Goal: Information Seeking & Learning: Learn about a topic

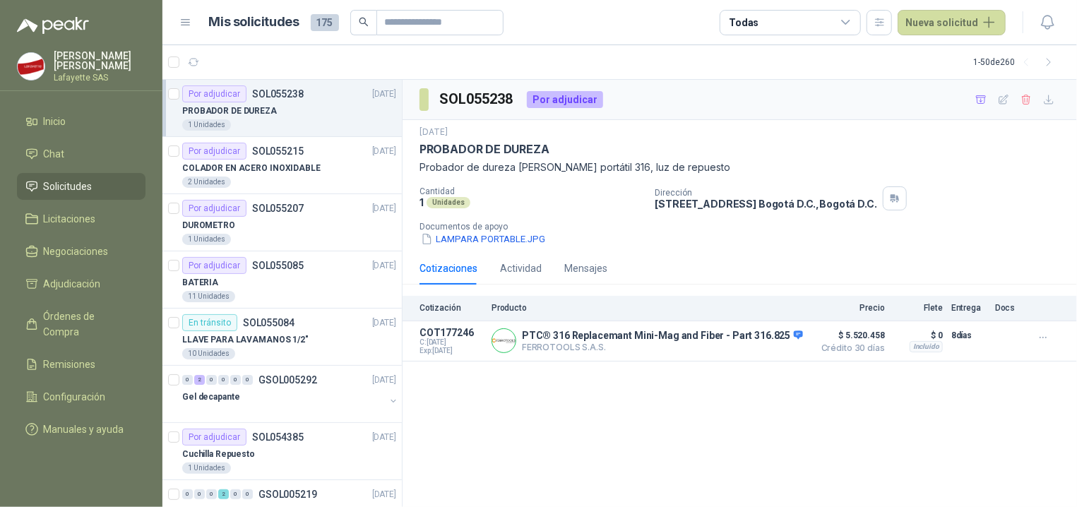
click at [275, 120] on div "1 Unidades" at bounding box center [289, 124] width 214 height 11
click at [782, 338] on button "Detalles" at bounding box center [773, 340] width 66 height 19
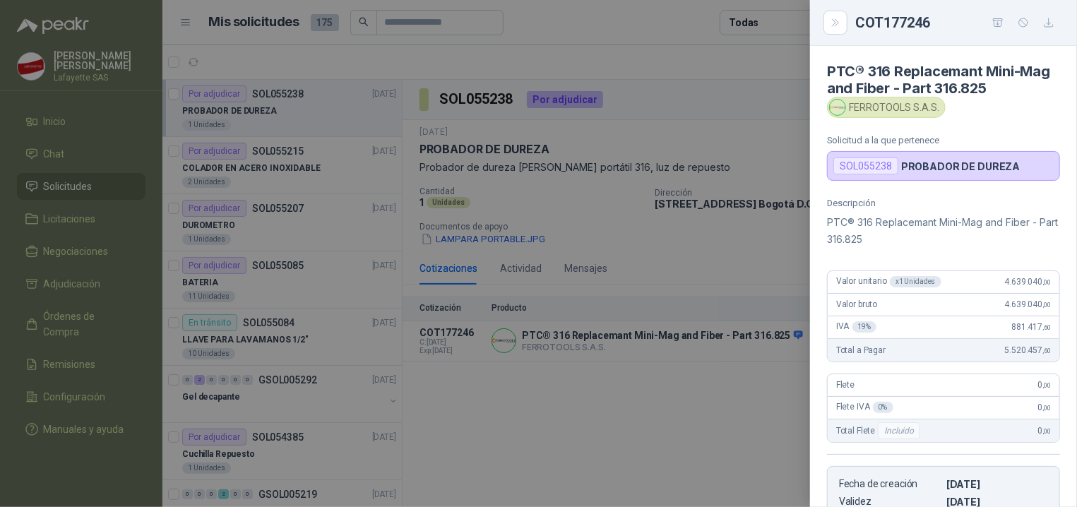
scroll to position [259, 0]
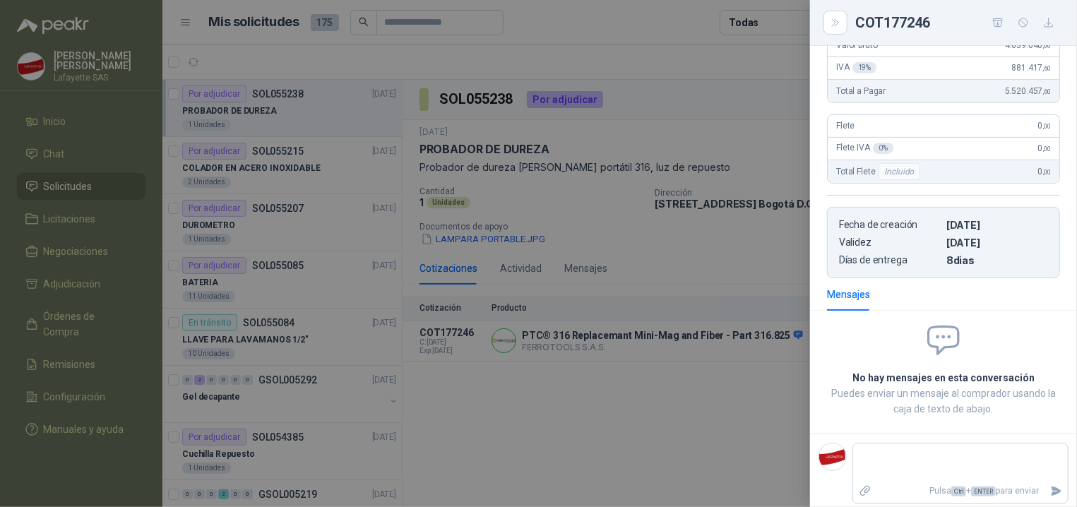
click at [792, 336] on div at bounding box center [538, 253] width 1077 height 507
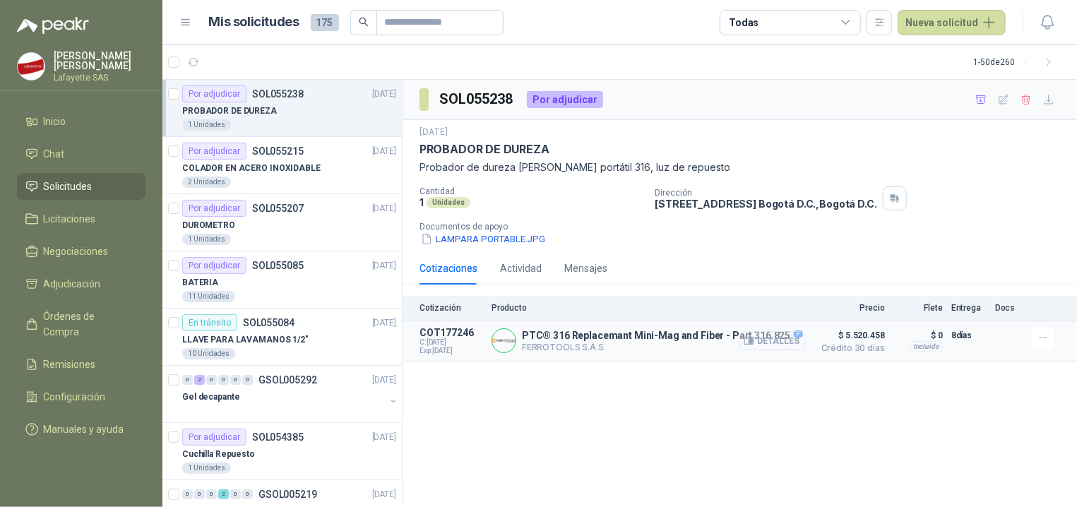
click at [779, 349] on button "Detalles" at bounding box center [773, 340] width 66 height 19
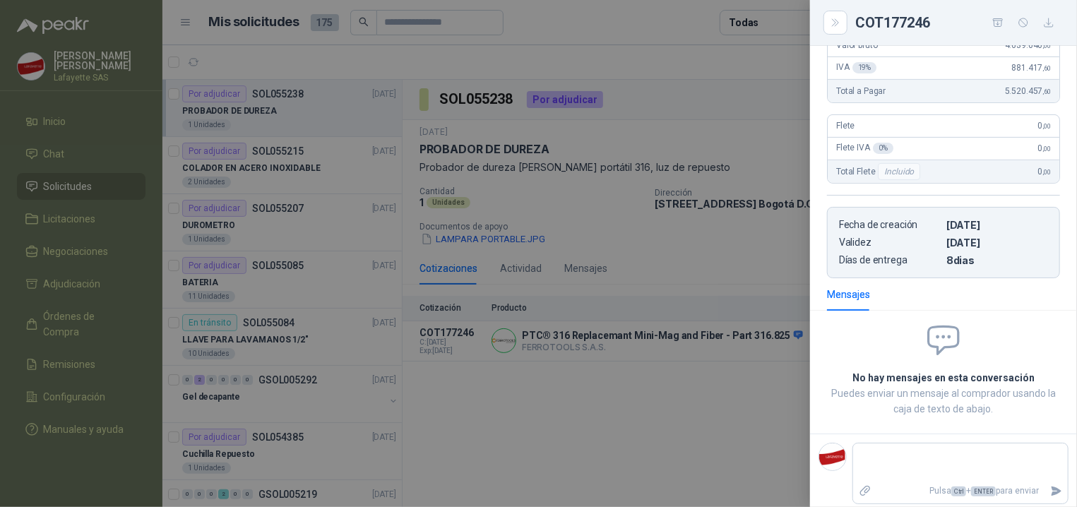
click at [725, 393] on div at bounding box center [538, 253] width 1077 height 507
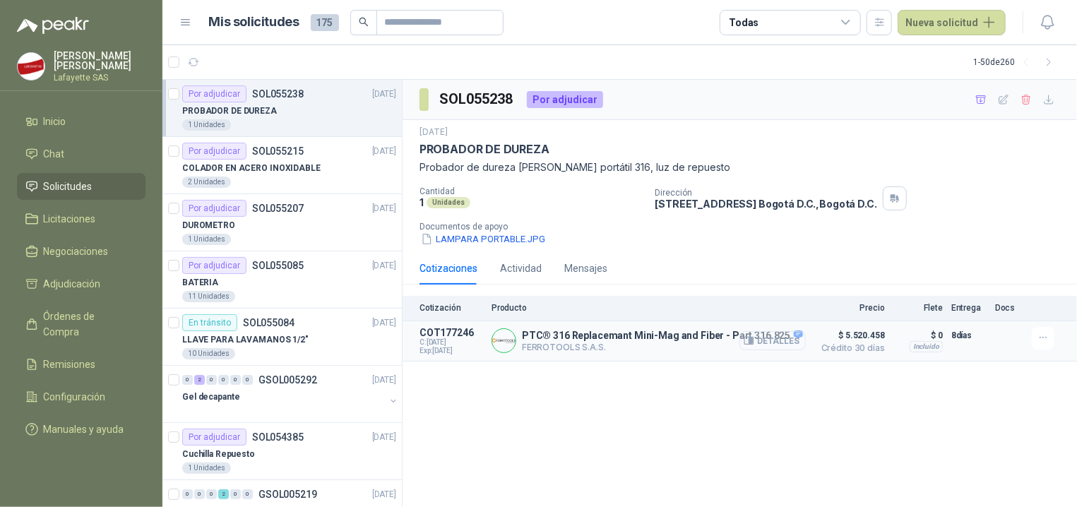
click at [778, 336] on button "Detalles" at bounding box center [773, 340] width 66 height 19
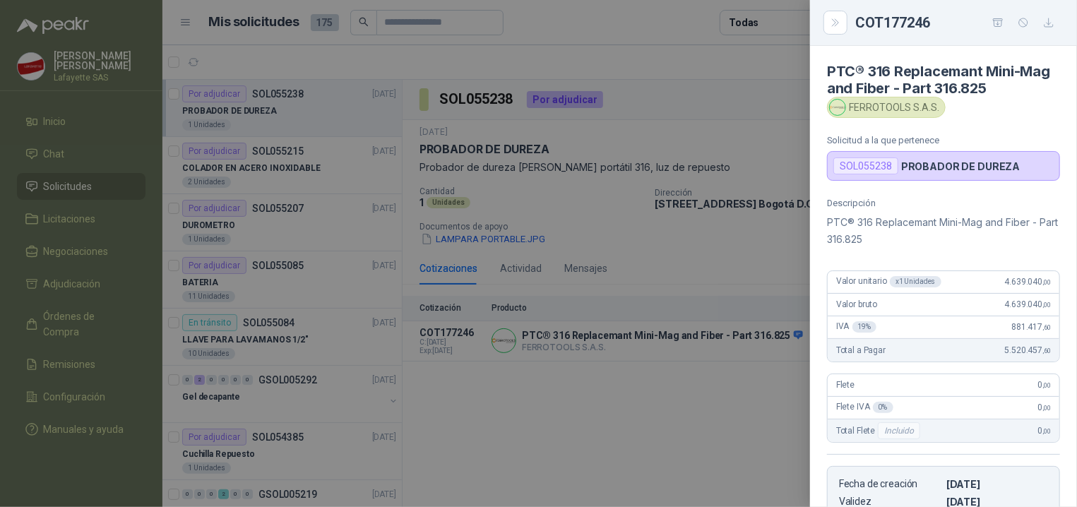
scroll to position [71, 0]
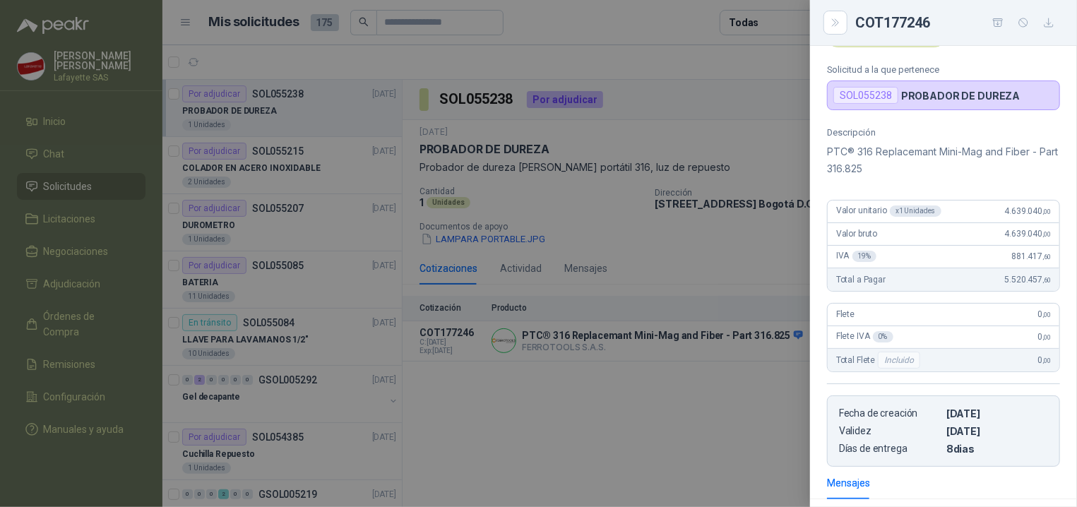
click at [758, 181] on div at bounding box center [538, 253] width 1077 height 507
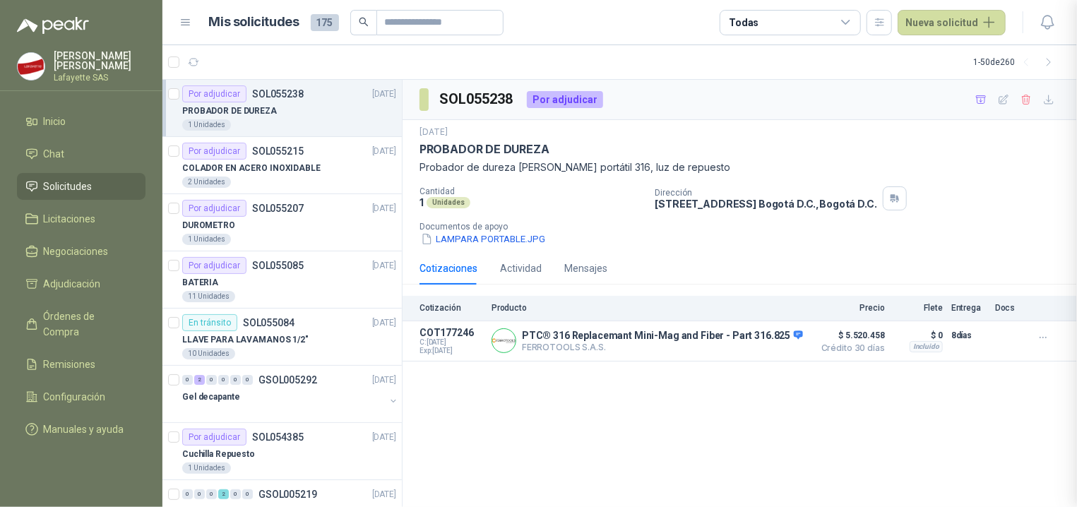
scroll to position [266, 0]
click at [769, 342] on button "Detalles" at bounding box center [773, 340] width 66 height 19
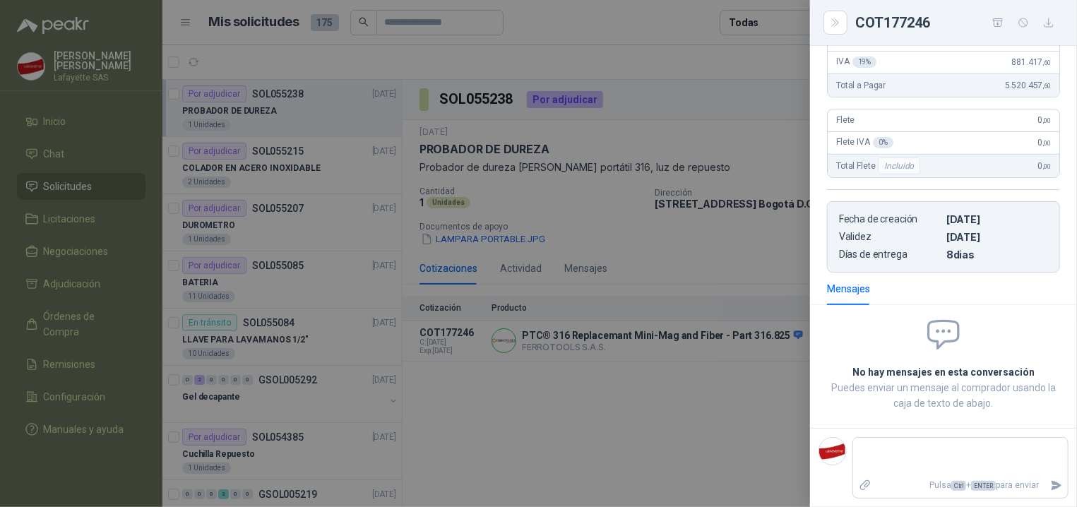
click at [723, 235] on div at bounding box center [538, 253] width 1077 height 507
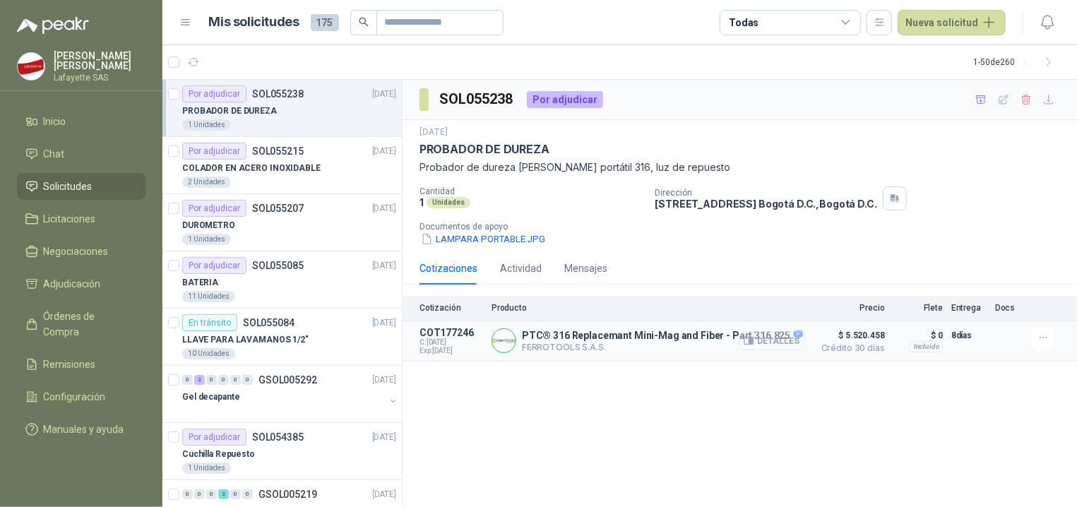
click at [792, 338] on button "Detalles" at bounding box center [773, 340] width 66 height 19
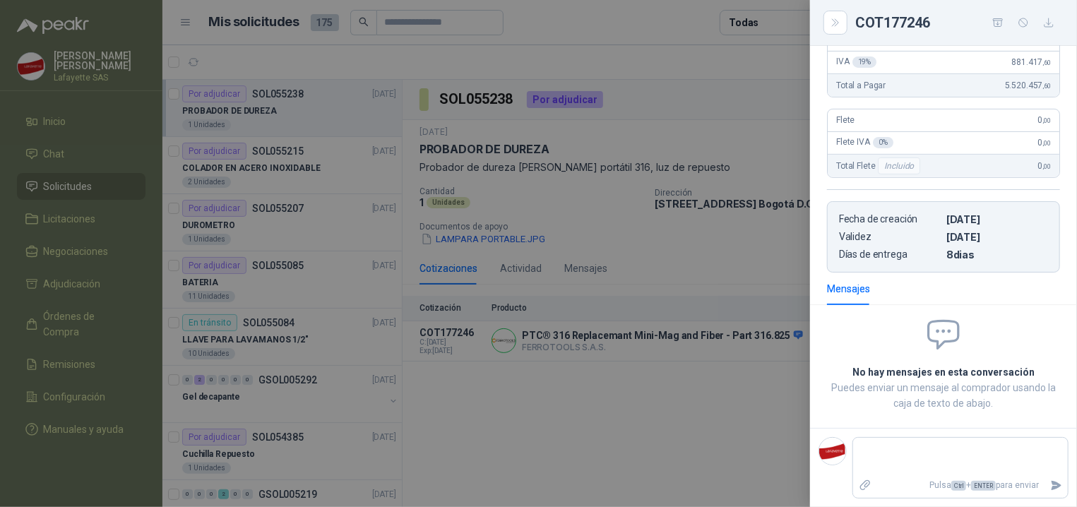
click at [867, 251] on div "Descripción PTC® 316 Replacemant Mini-Mag and Fiber - Part 316.825 Valor unitar…" at bounding box center [943, 103] width 267 height 340
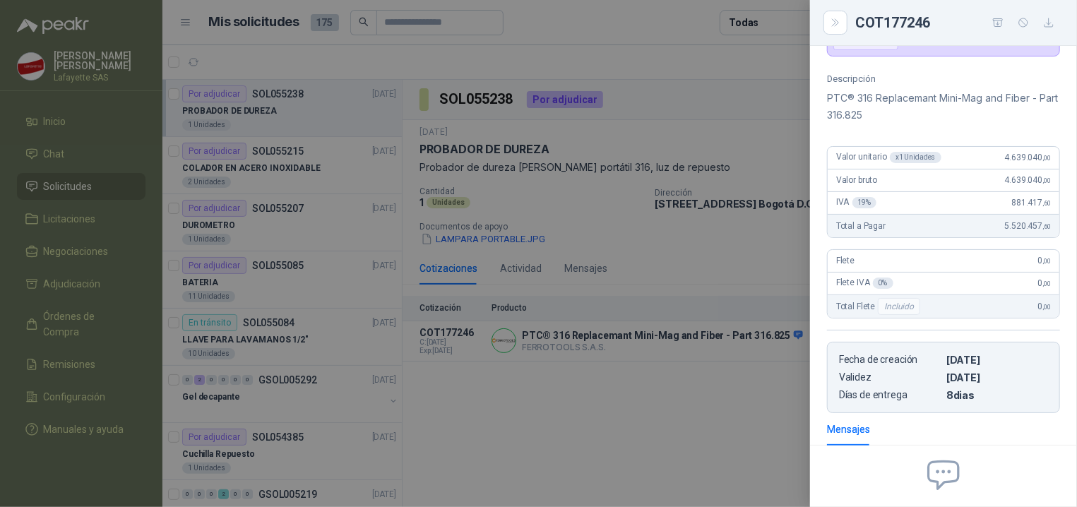
scroll to position [0, 0]
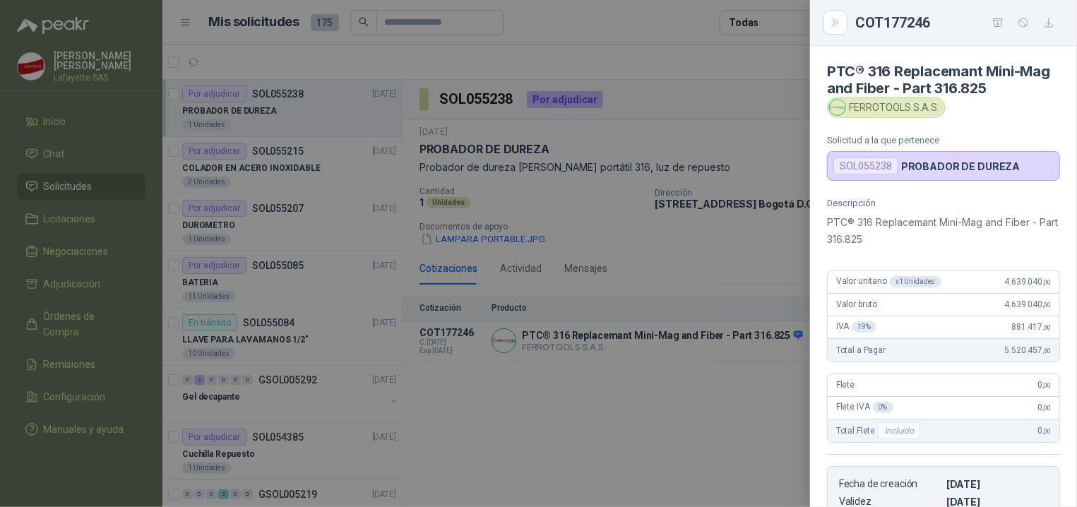
click at [926, 237] on p "PTC® 316 Replacemant Mini-Mag and Fiber - Part 316.825" at bounding box center [943, 231] width 233 height 34
click at [907, 225] on p "PTC® 316 Replacemant Mini-Mag and Fiber - Part 316.825" at bounding box center [943, 231] width 233 height 34
click at [914, 211] on div "Descripción PTC® 316 Replacemant Mini-Mag and Fiber - Part 316.825" at bounding box center [943, 223] width 233 height 50
click at [917, 201] on p "Descripción" at bounding box center [943, 203] width 233 height 11
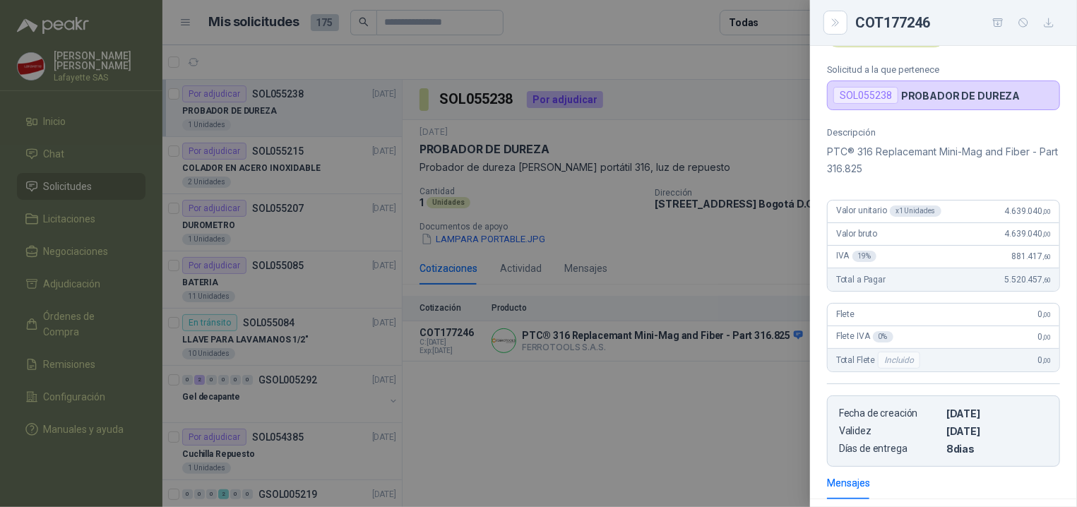
click at [766, 401] on div at bounding box center [538, 253] width 1077 height 507
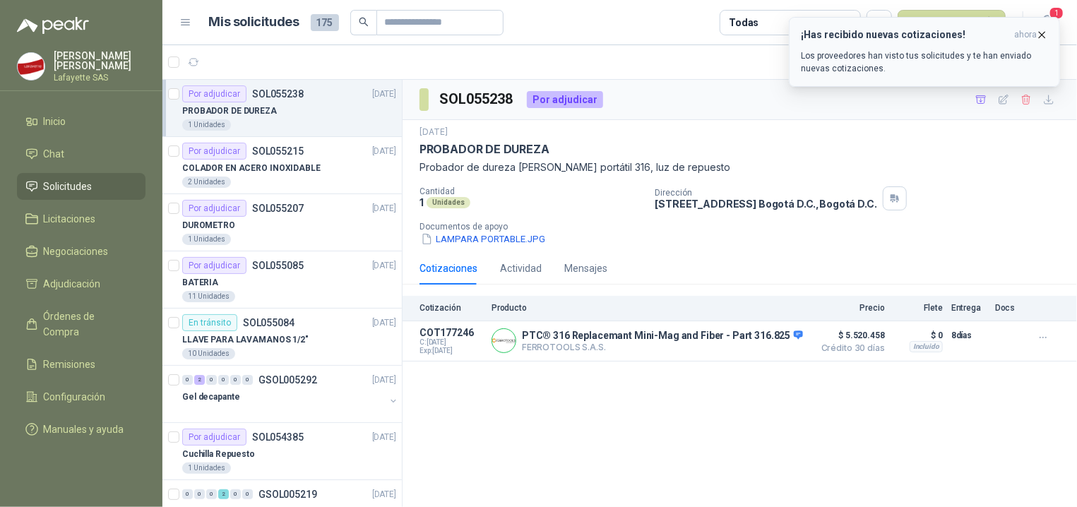
click at [917, 63] on p "Los proveedores han visto tus solicitudes y te han enviado nuevas cotizaciones." at bounding box center [924, 61] width 247 height 25
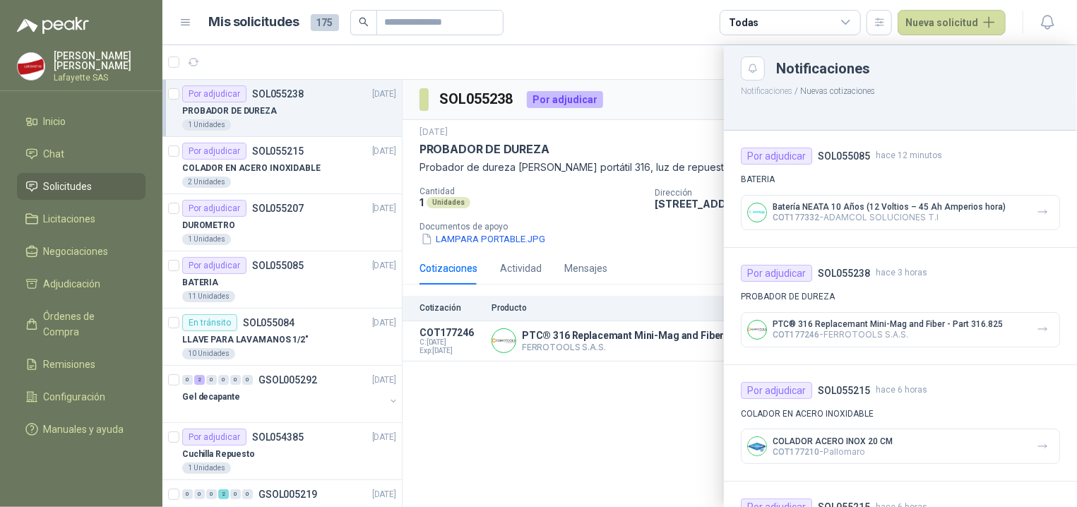
click at [503, 432] on div at bounding box center [620, 276] width 915 height 462
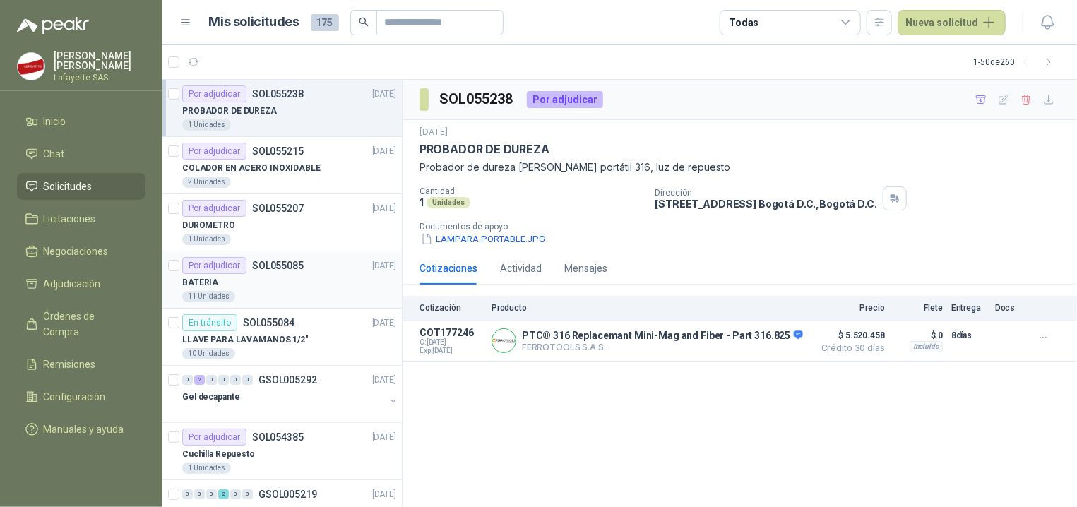
click at [265, 279] on div "BATERIA" at bounding box center [289, 282] width 214 height 17
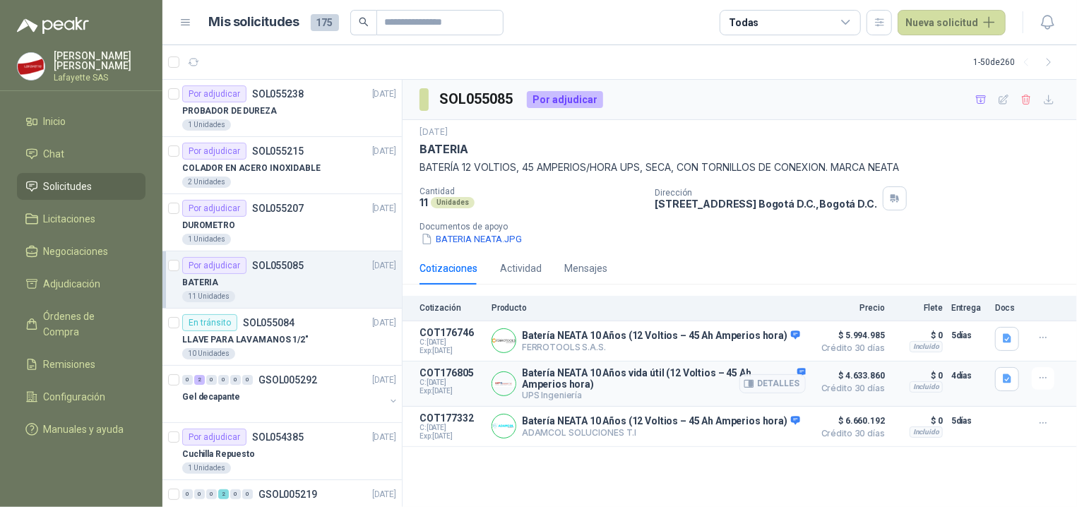
click at [579, 377] on p "Batería NEATA 10 Años vida útil (12 Voltios – 45 Ah Amperios hora)" at bounding box center [664, 378] width 284 height 23
click at [597, 371] on p "Batería NEATA 10 Años vida útil (12 Voltios – 45 Ah Amperios hora)" at bounding box center [664, 378] width 284 height 23
click at [611, 381] on p "Batería NEATA 10 Años vida útil (12 Voltios – 45 Ah Amperios hora)" at bounding box center [664, 378] width 284 height 23
click at [766, 387] on button "Detalles" at bounding box center [773, 383] width 66 height 19
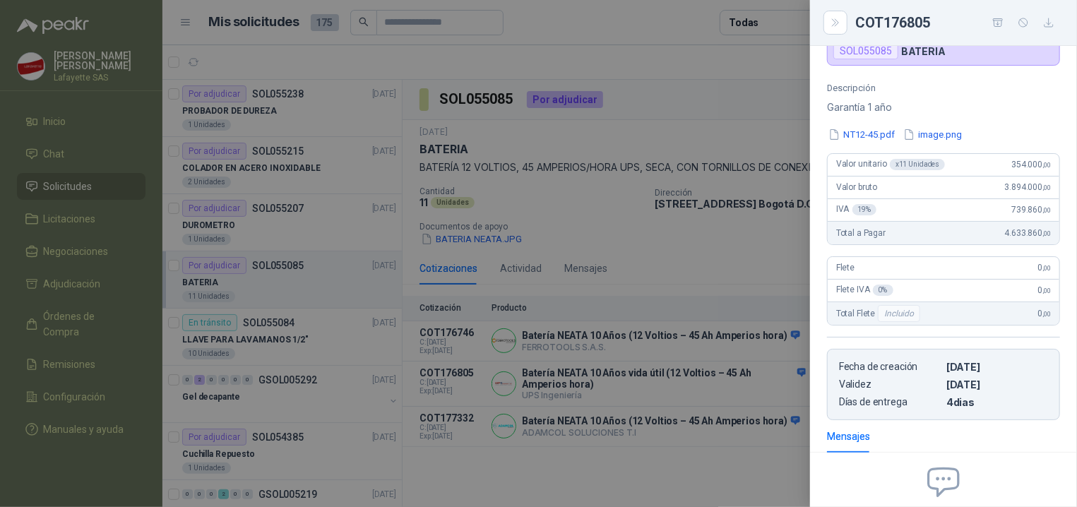
scroll to position [61, 0]
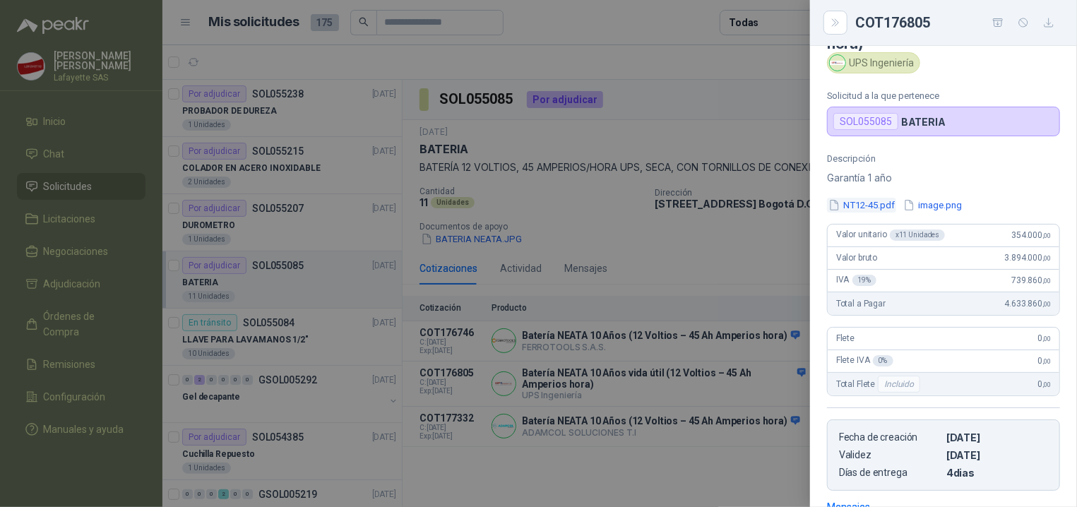
click at [866, 211] on button "NT12-45.pdf" at bounding box center [861, 205] width 69 height 15
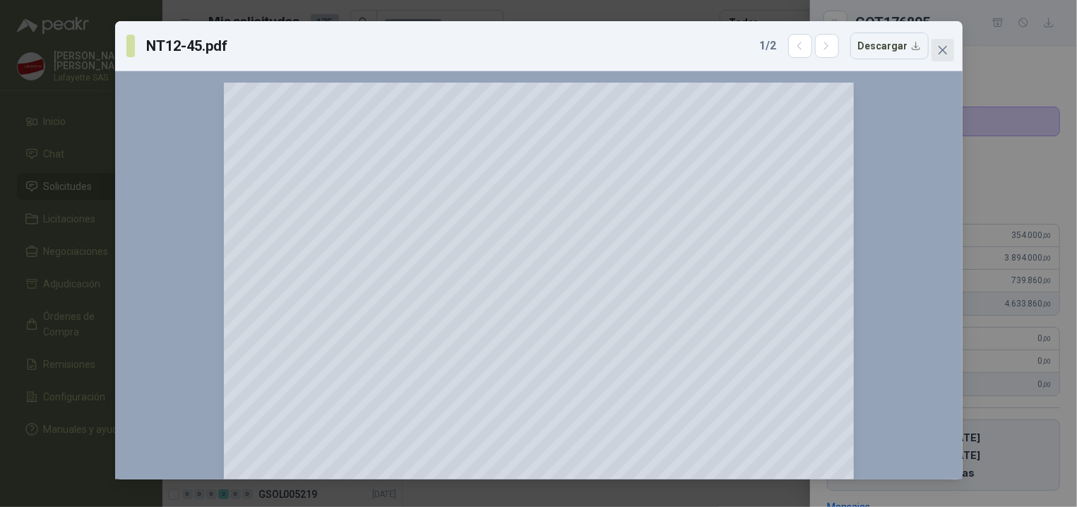
click at [944, 50] on icon "close" at bounding box center [942, 50] width 8 height 8
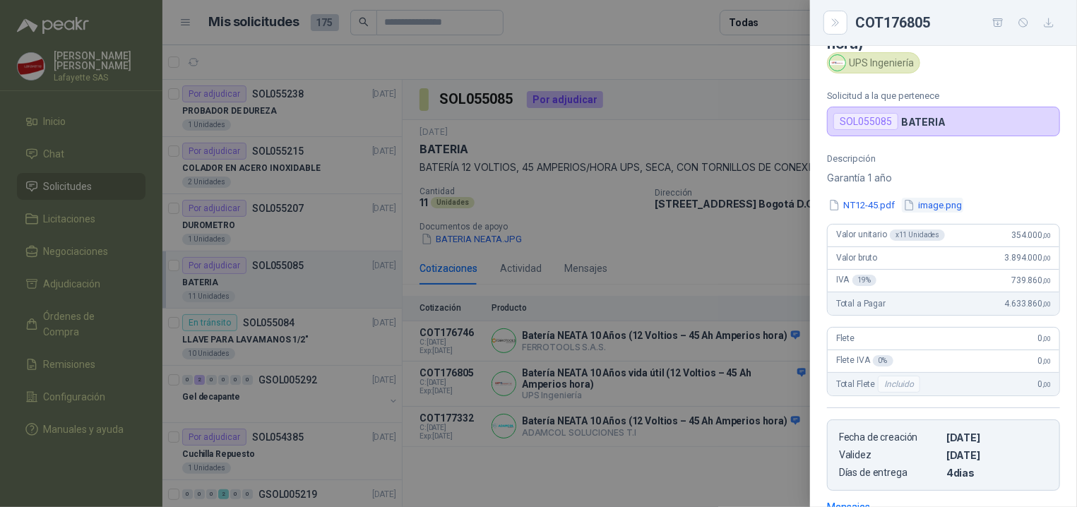
click at [945, 206] on button "image.png" at bounding box center [932, 205] width 61 height 15
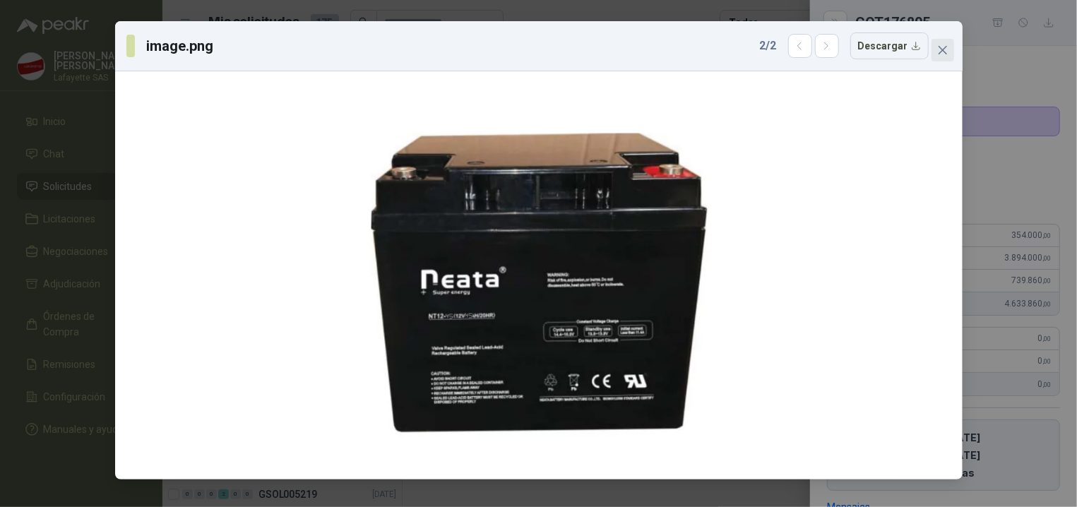
click at [935, 43] on button "Close" at bounding box center [943, 50] width 23 height 23
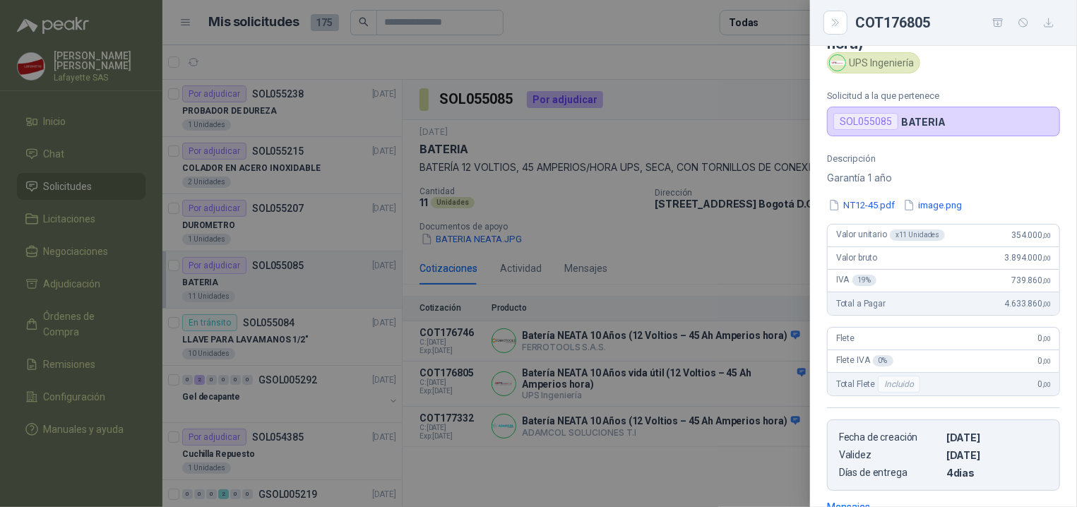
click at [464, 213] on div at bounding box center [538, 253] width 1077 height 507
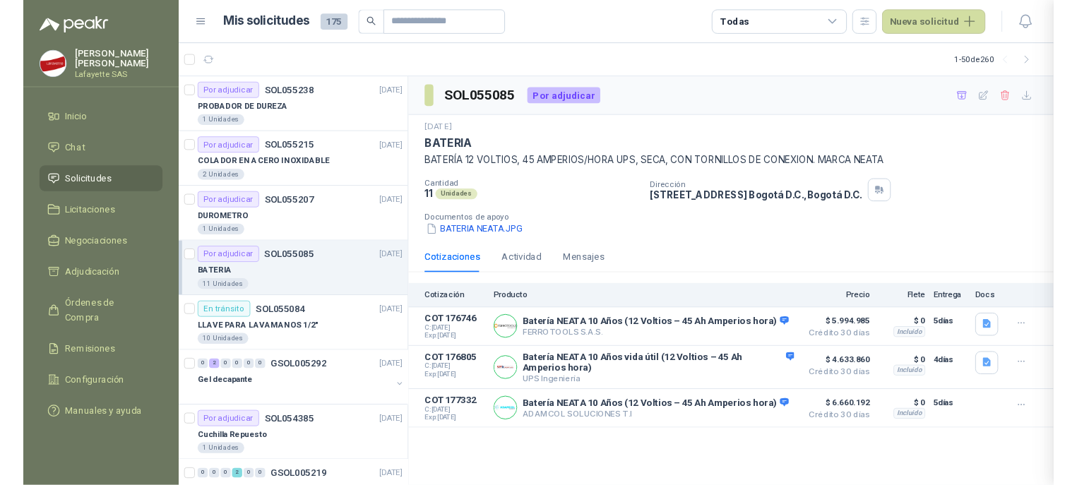
scroll to position [280, 0]
